Goal: Transaction & Acquisition: Purchase product/service

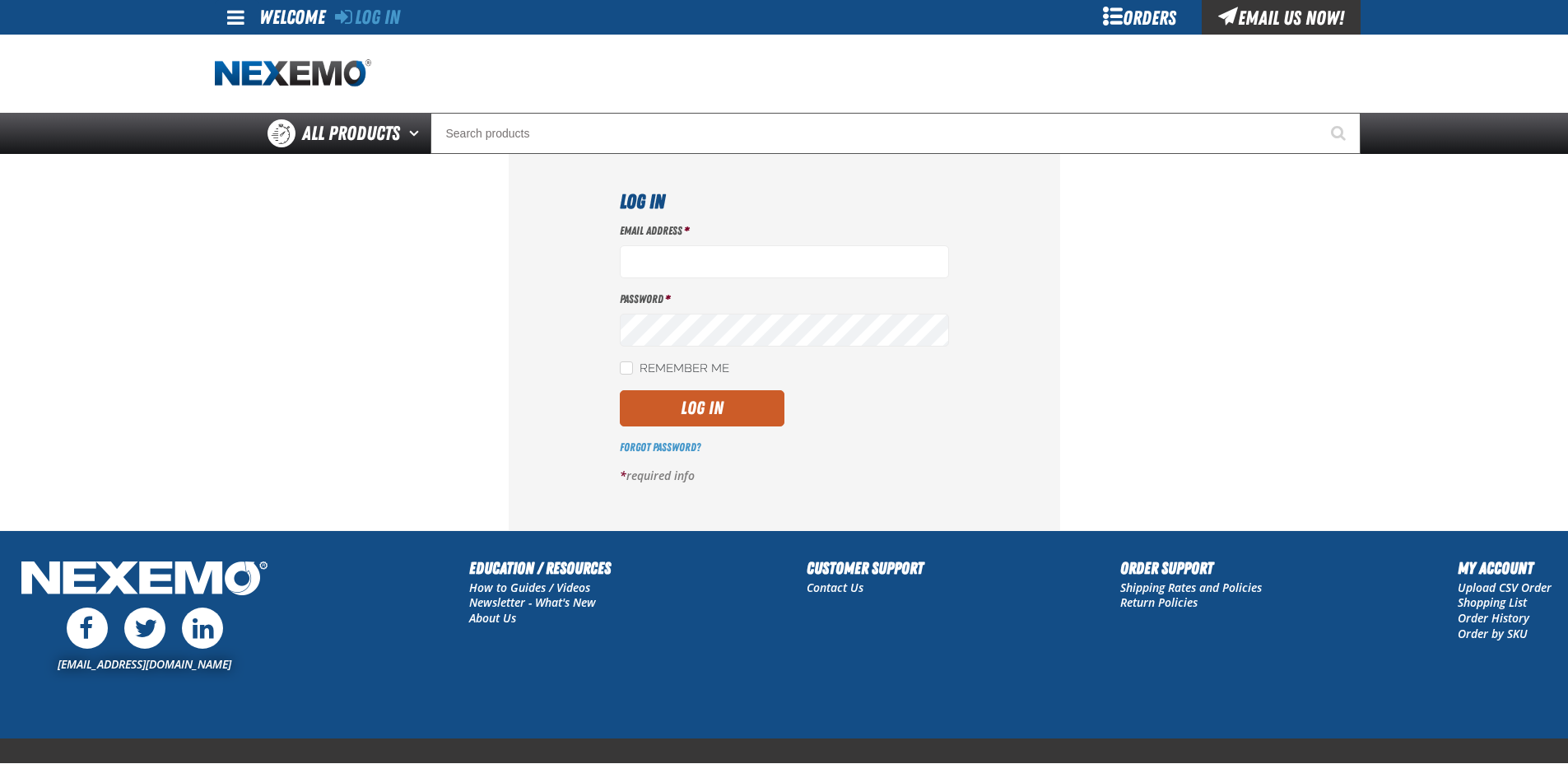
type input "ltucker03@vtaig.com"
click at [707, 386] on div "Email Address * ltucker03@vtaig.com Password * Remember Me Log In *" at bounding box center [784, 359] width 329 height 273
click at [710, 418] on button "Log In" at bounding box center [702, 408] width 165 height 36
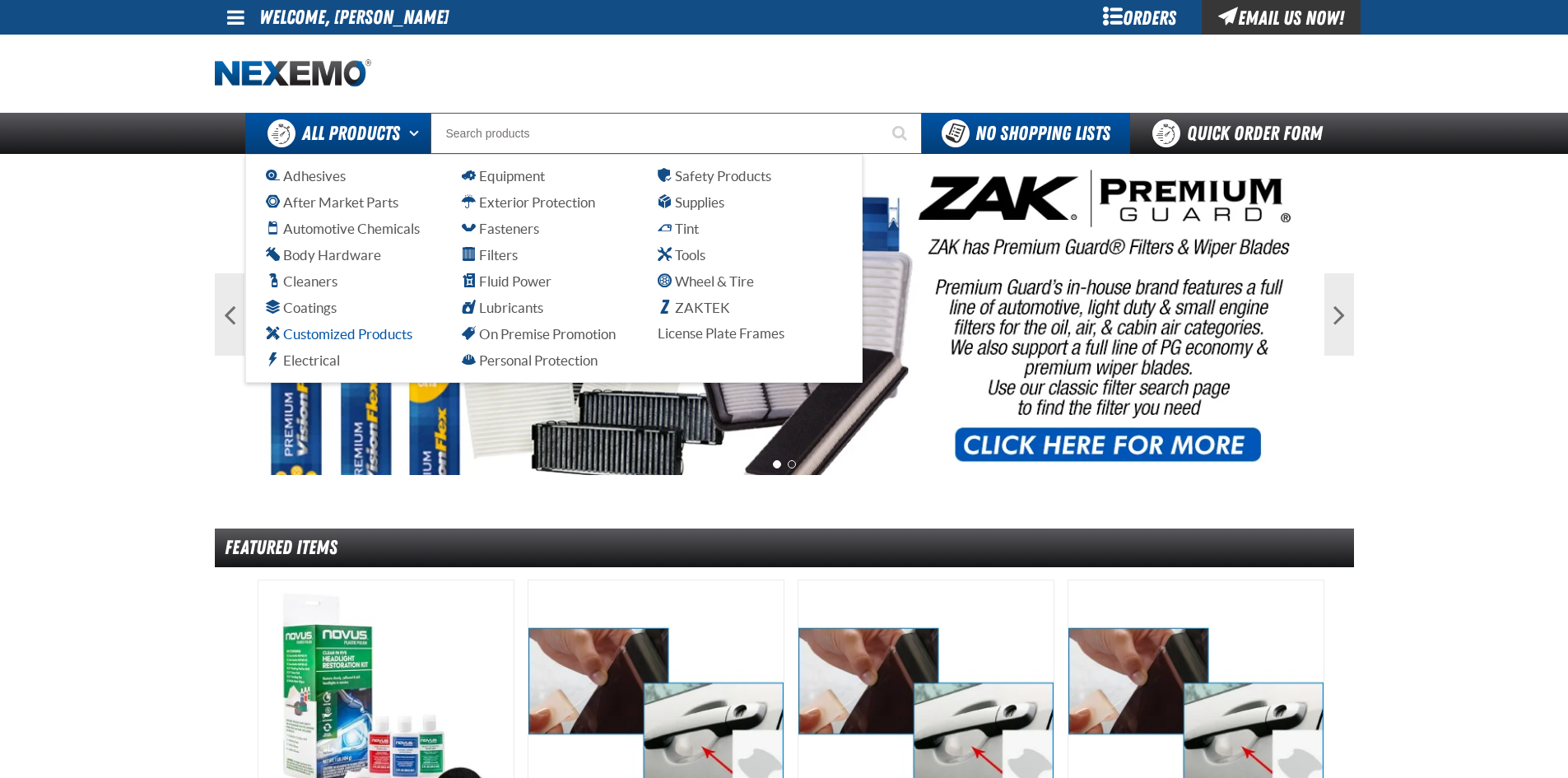
click at [355, 329] on span "Customized Products" at bounding box center [339, 334] width 147 height 16
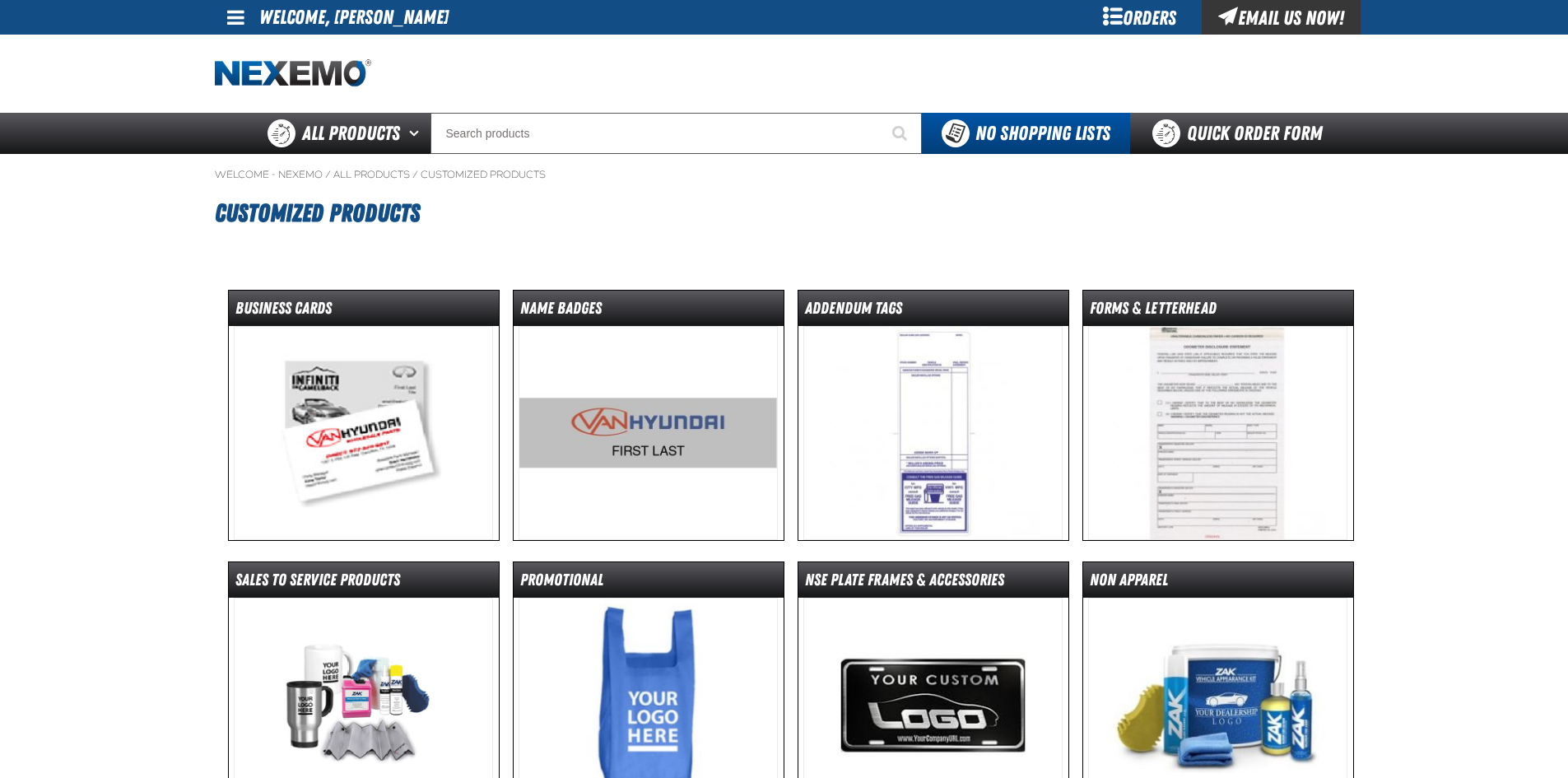
click at [408, 402] on img at bounding box center [363, 433] width 260 height 214
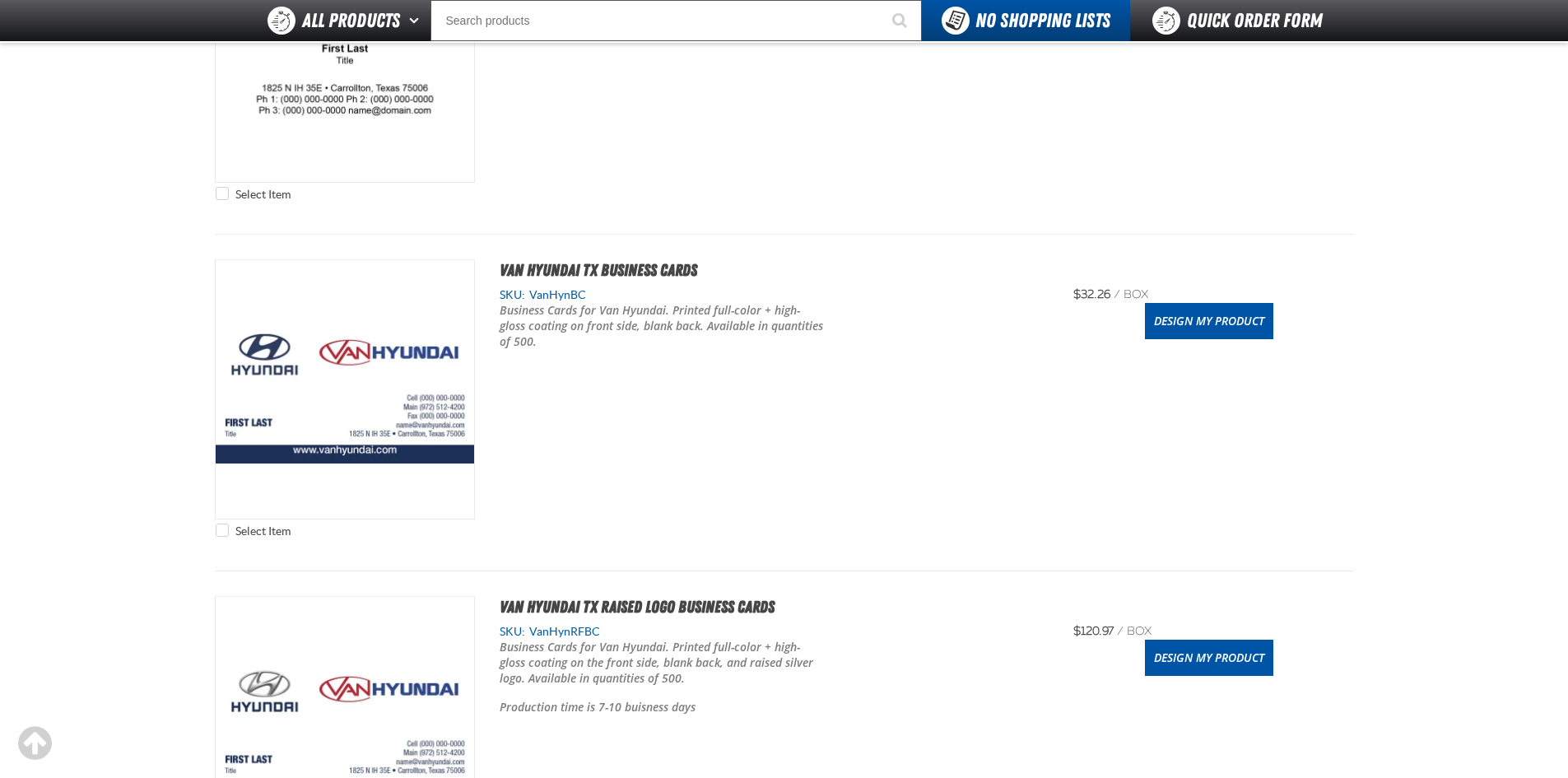
scroll to position [1152, 0]
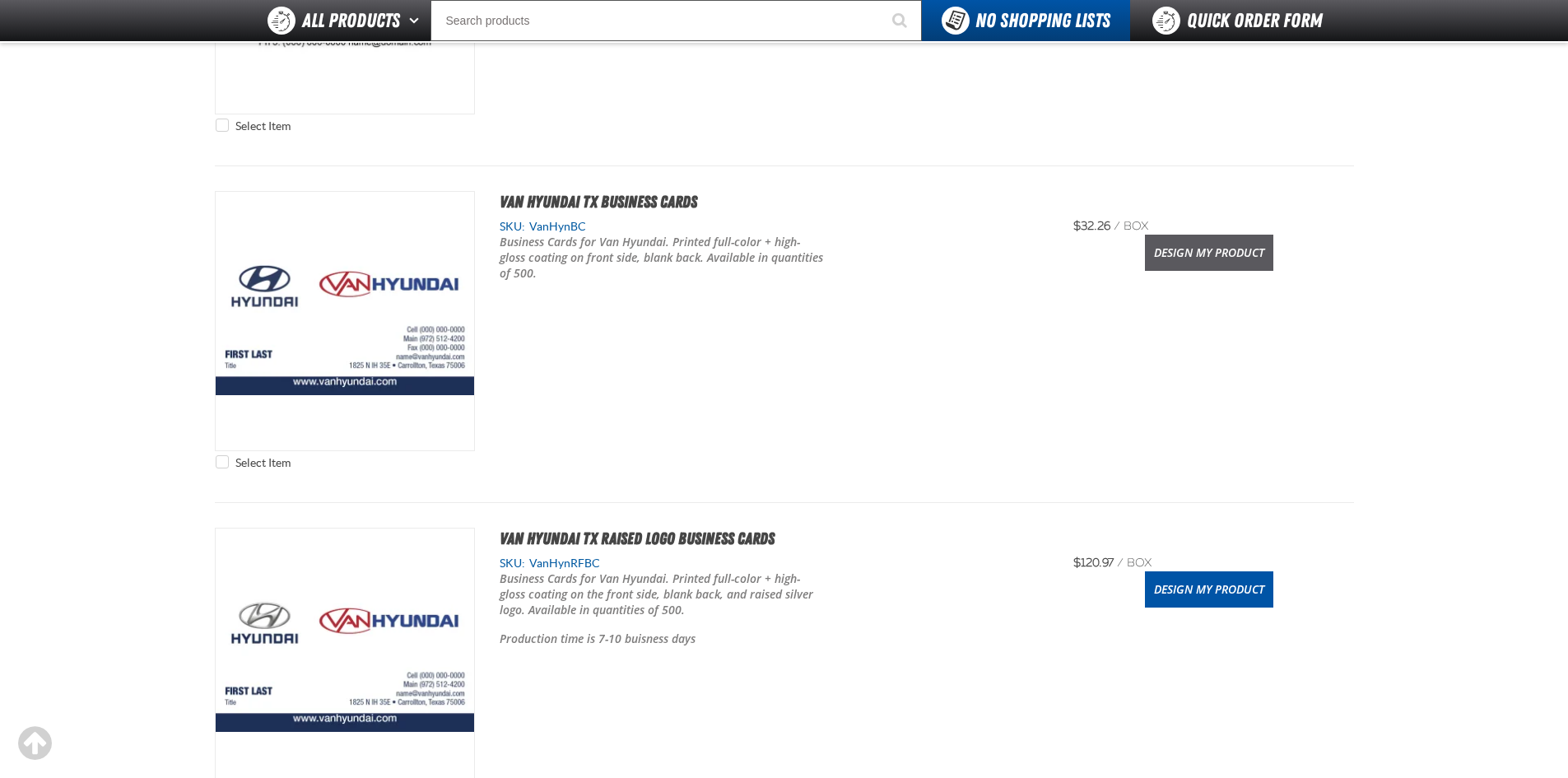
click at [1182, 251] on link "Design My Product" at bounding box center [1209, 252] width 128 height 36
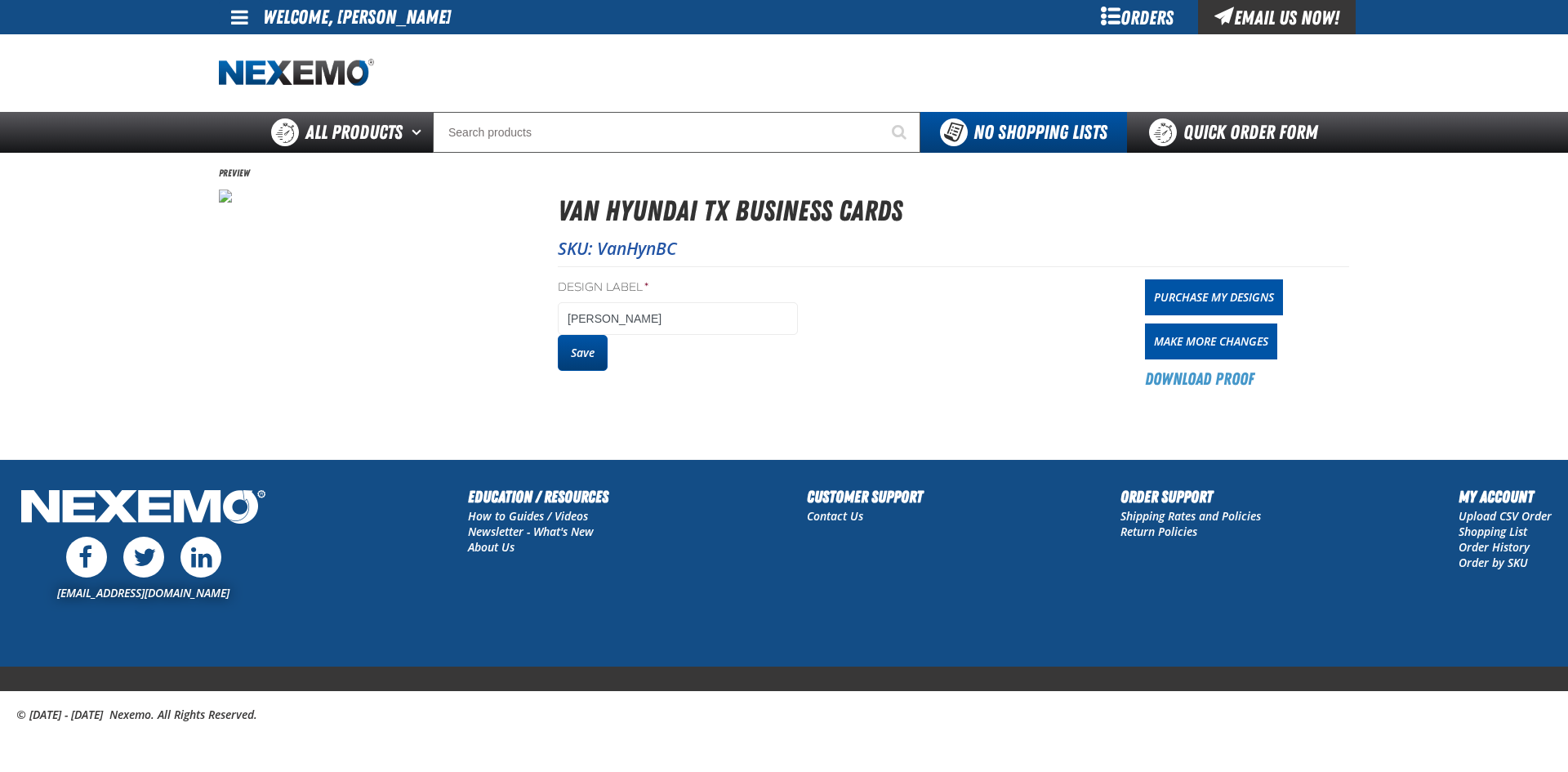
click at [594, 356] on button "Save" at bounding box center [582, 352] width 50 height 36
click at [1144, 294] on div "Design Label * DUANE RANDALL Save Purchase My Designs Make More Changes Downloa…" at bounding box center [953, 328] width 791 height 124
click at [1182, 286] on link "Purchase My Designs" at bounding box center [1214, 297] width 138 height 36
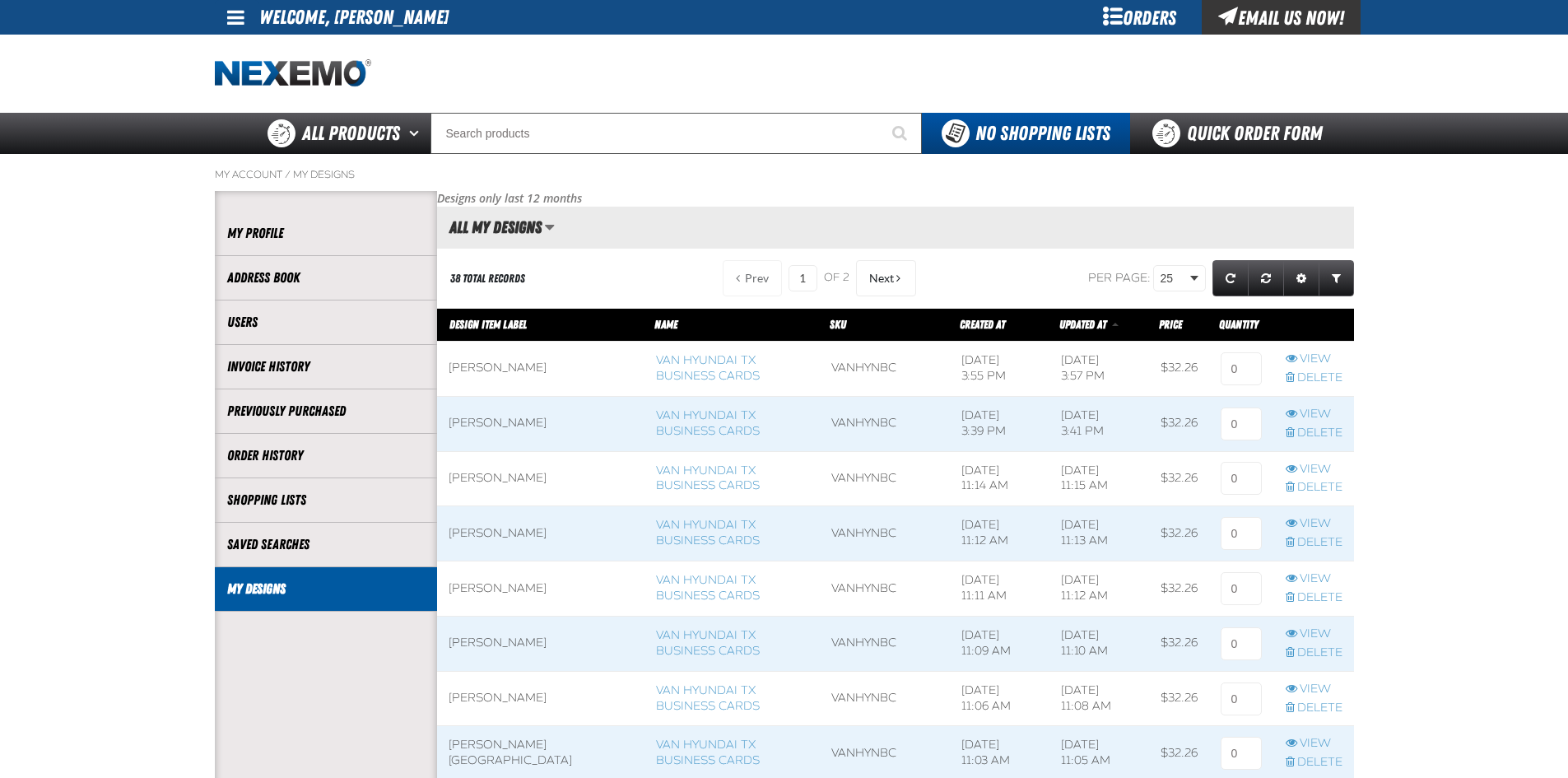
scroll to position [1, 1]
click at [1199, 373] on tr "DUANE RANDALL Van Hyundai TX Business Cards VanHynBC 10/1/2025, 3:55 PM 10/1/20…" at bounding box center [895, 368] width 917 height 55
click at [1242, 368] on input at bounding box center [1241, 369] width 41 height 33
type input "1"
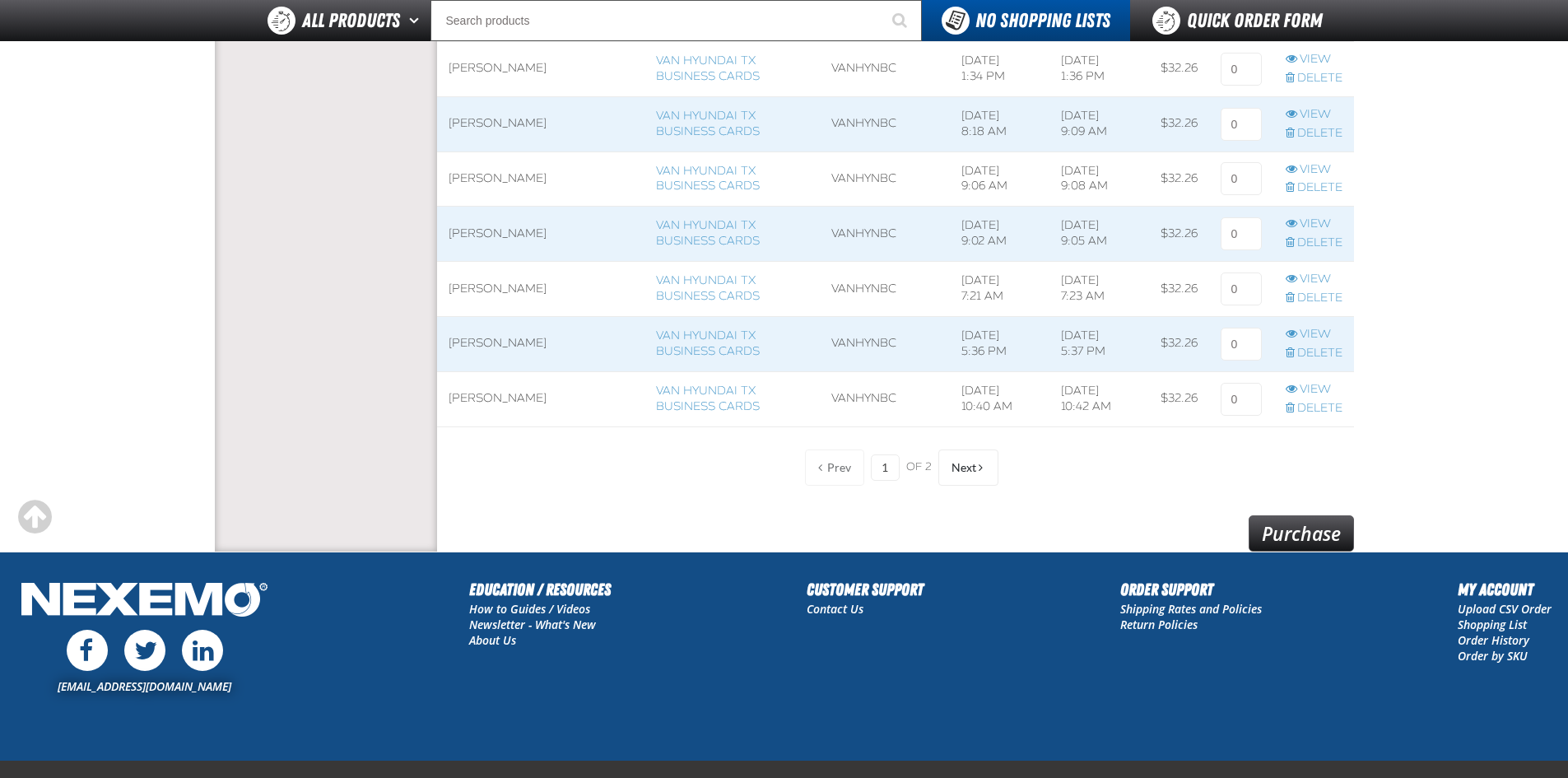
scroll to position [1337, 0]
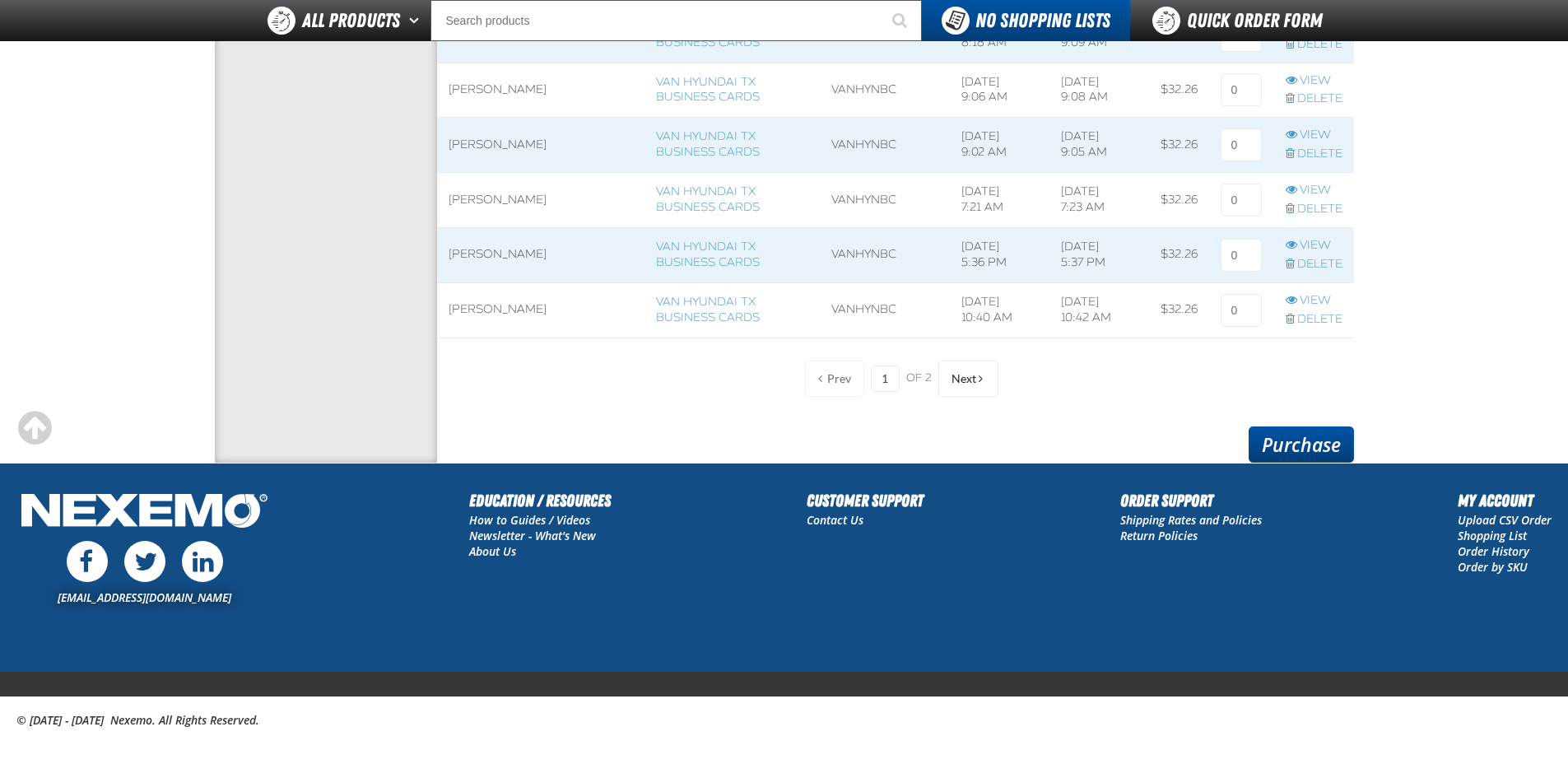
click at [1316, 441] on link "Purchase" at bounding box center [1301, 444] width 105 height 36
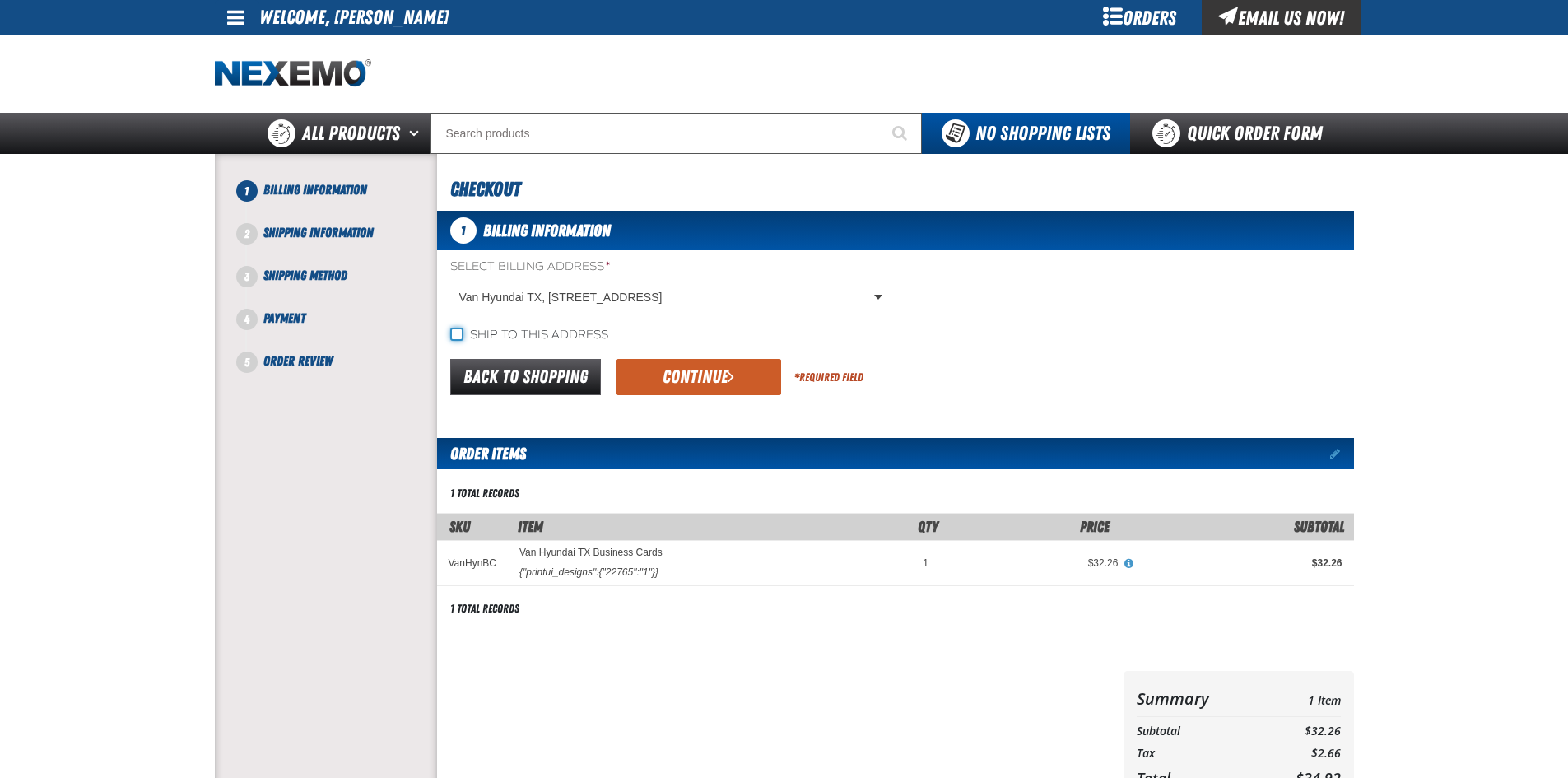
click at [462, 333] on input "Ship to this address" at bounding box center [456, 333] width 13 height 13
checkbox input "true"
click at [650, 374] on button "Continue" at bounding box center [699, 376] width 165 height 36
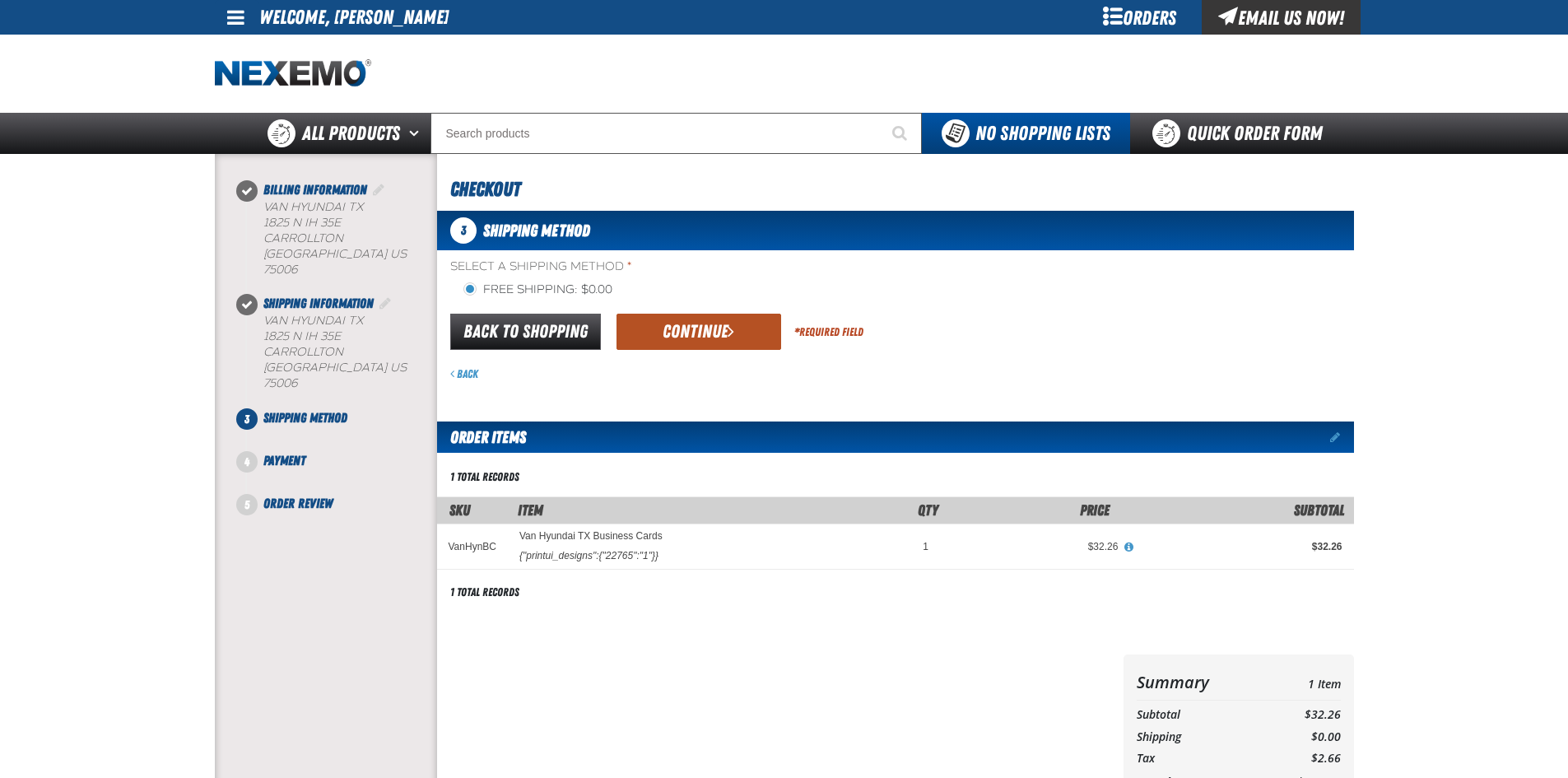
click at [699, 318] on button "Continue" at bounding box center [699, 331] width 165 height 36
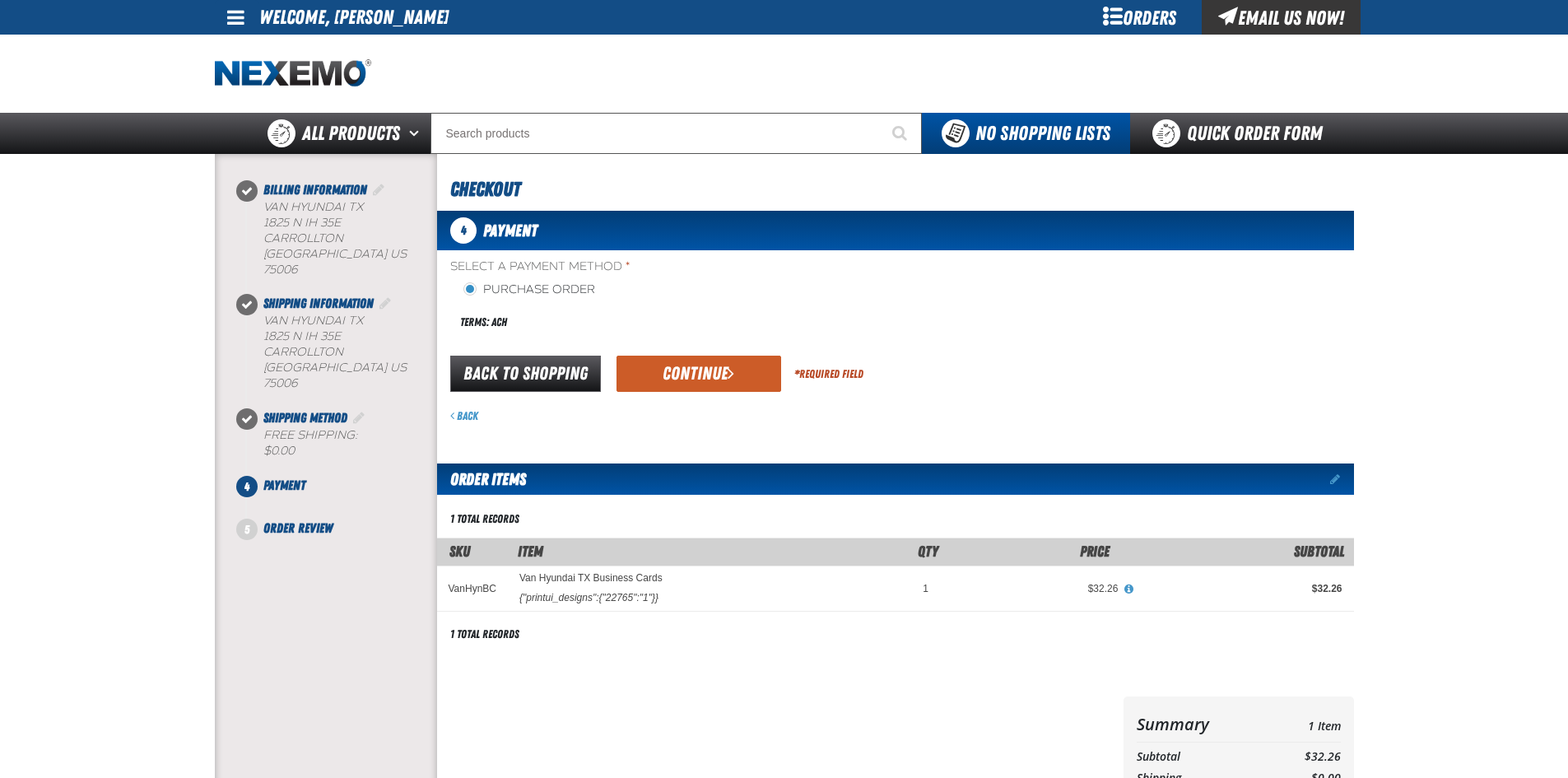
click at [672, 378] on button "Continue" at bounding box center [699, 373] width 165 height 36
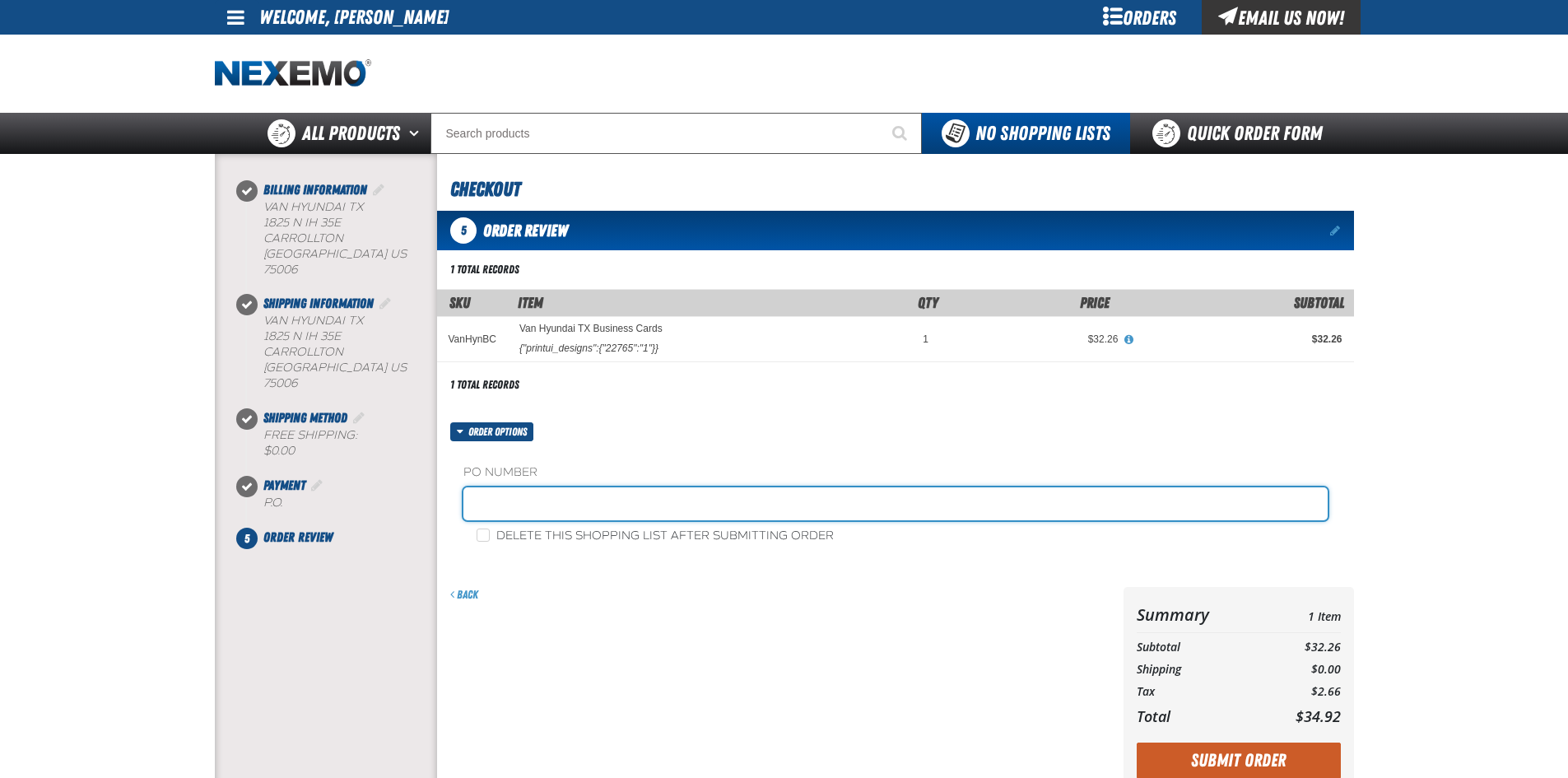
click at [536, 499] on input "text" at bounding box center [895, 503] width 864 height 33
type input "88743-1"
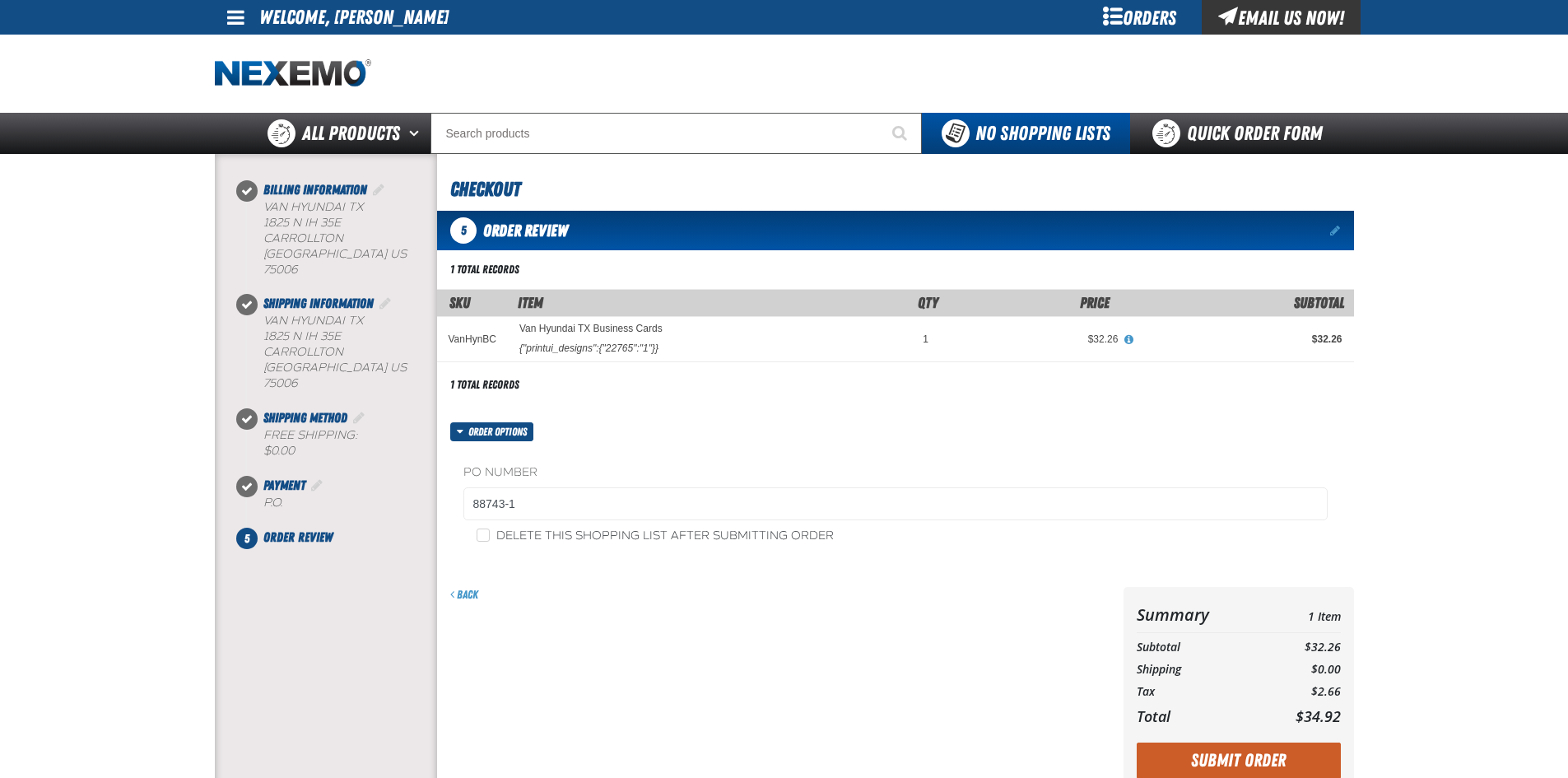
click at [596, 592] on div "Back" at bounding box center [780, 595] width 660 height 16
click at [474, 535] on div "Delete this shopping list after submitting order" at bounding box center [895, 535] width 864 height 18
click at [477, 536] on input "Delete this shopping list after submitting order" at bounding box center [483, 534] width 13 height 13
checkbox input "true"
click at [533, 583] on form "Order options PO Number 88743-1 Delete this shopping list after submitting orde…" at bounding box center [895, 606] width 917 height 369
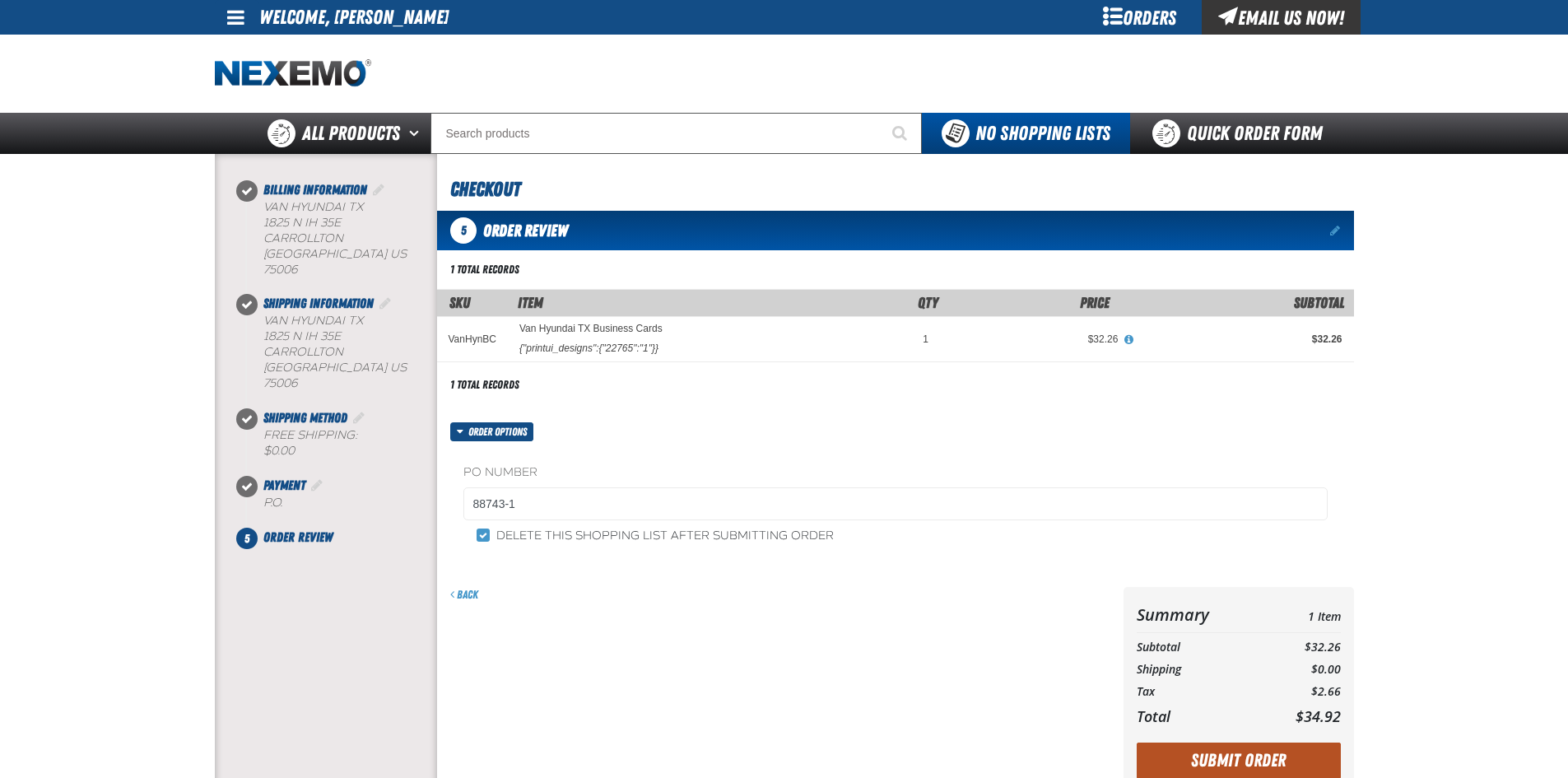
click at [1195, 757] on button "Submit Order" at bounding box center [1239, 760] width 204 height 36
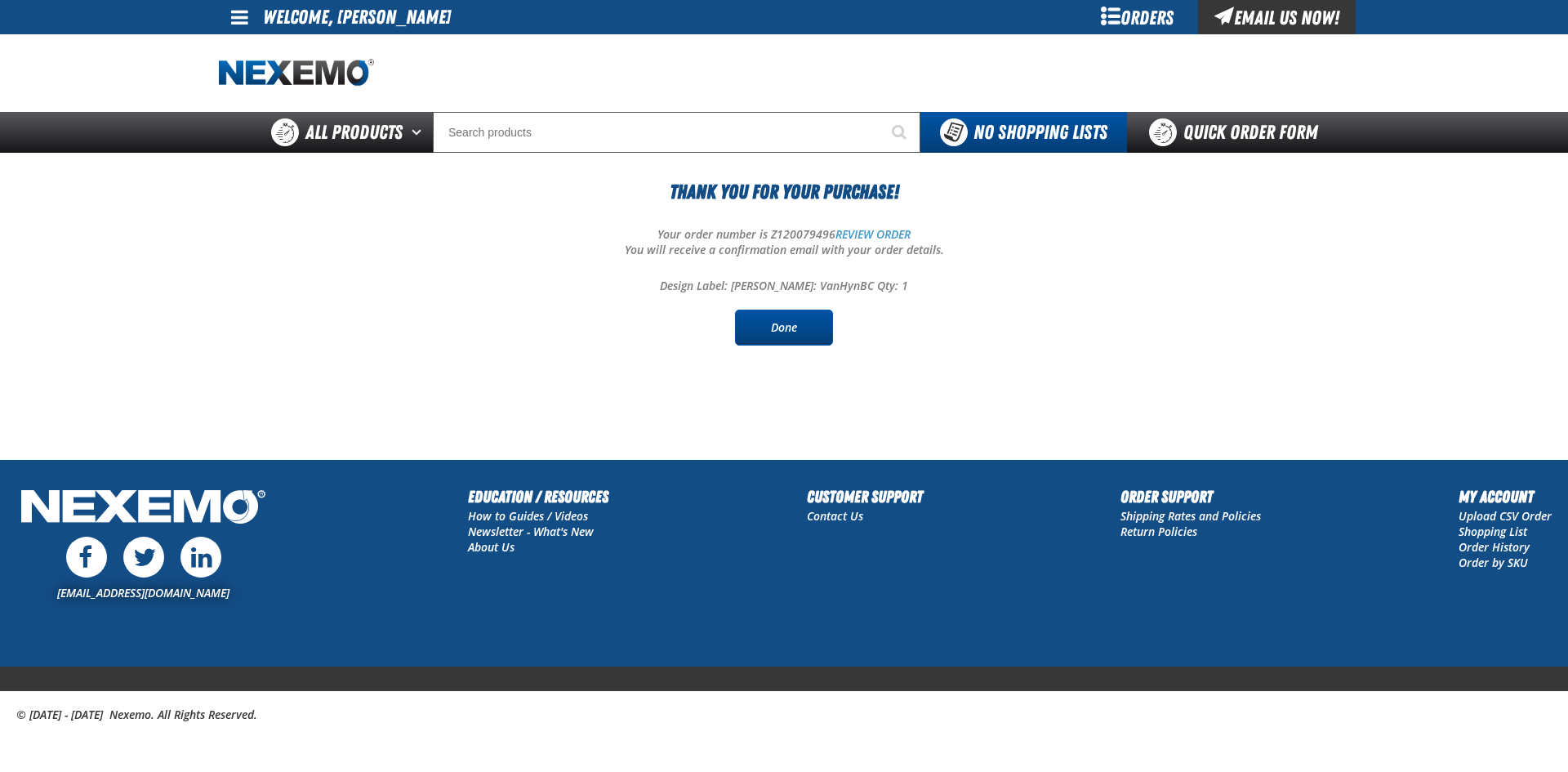
click at [762, 322] on link "Done" at bounding box center [784, 327] width 98 height 36
